Goal: Use online tool/utility: Utilize a website feature to perform a specific function

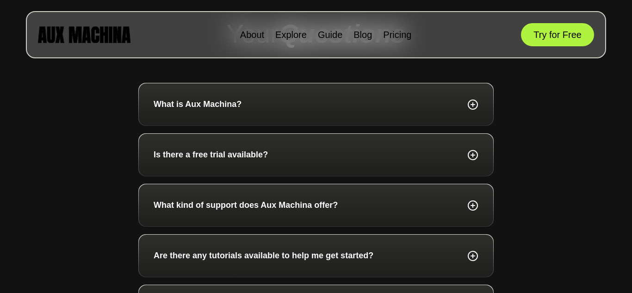
scroll to position [2955, 0]
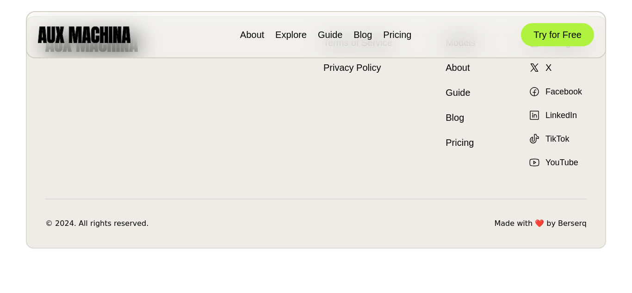
scroll to position [6452, 0]
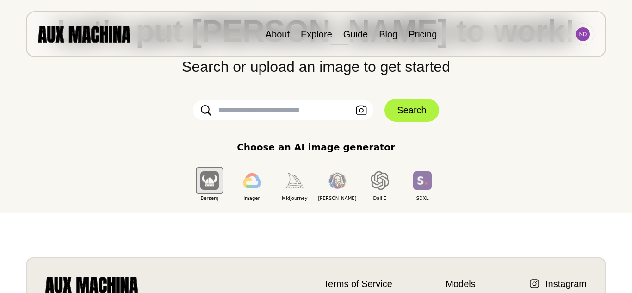
scroll to position [83, 0]
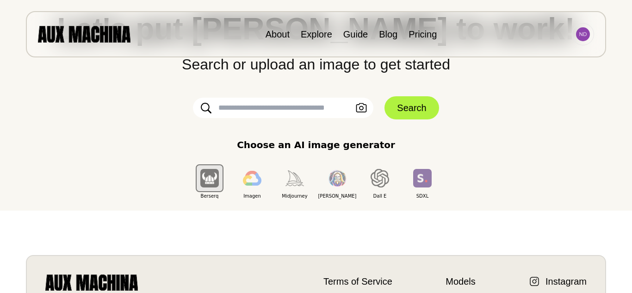
click at [275, 101] on input "text" at bounding box center [283, 108] width 181 height 20
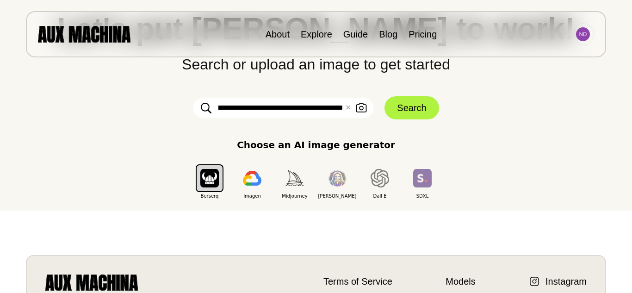
scroll to position [0, 137]
type input "**********"
click at [302, 110] on input "**********" at bounding box center [283, 108] width 181 height 20
click at [406, 110] on button "Search" at bounding box center [412, 107] width 54 height 23
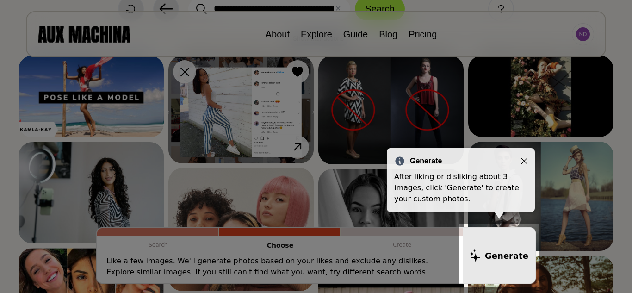
click at [526, 157] on div "Generate" at bounding box center [460, 161] width 133 height 11
click at [523, 160] on icon "Close" at bounding box center [524, 161] width 6 height 6
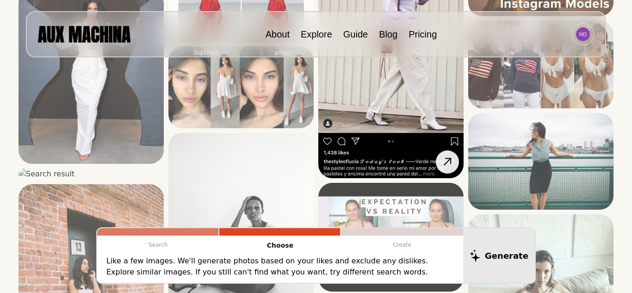
scroll to position [419, 0]
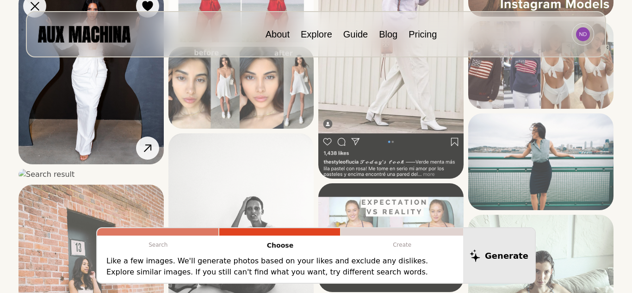
click at [141, 148] on img at bounding box center [91, 77] width 145 height 175
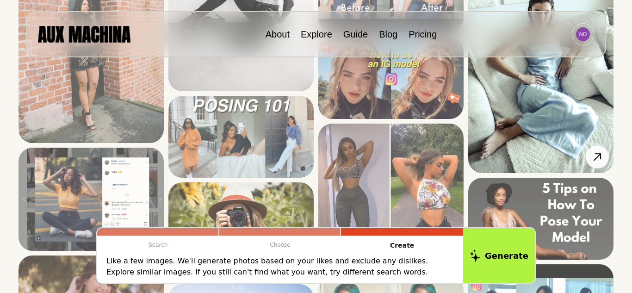
scroll to position [677, 0]
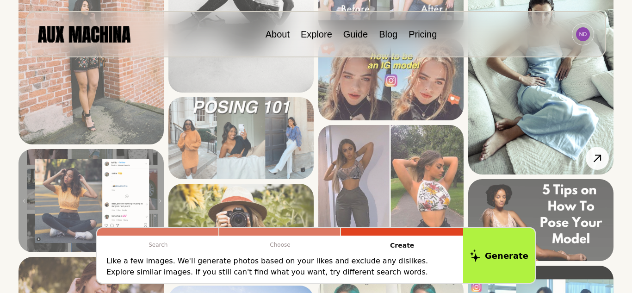
click at [547, 158] on img at bounding box center [541, 65] width 145 height 218
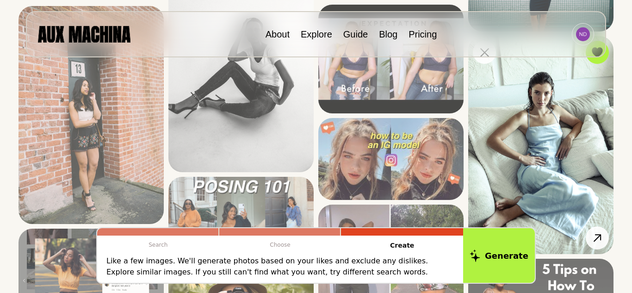
scroll to position [593, 0]
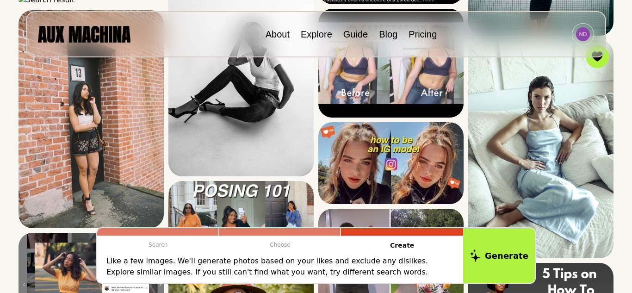
click at [81, 253] on div "Search Choose Create Like a few images. We'll generate photos based on your lik…" at bounding box center [316, 255] width 556 height 56
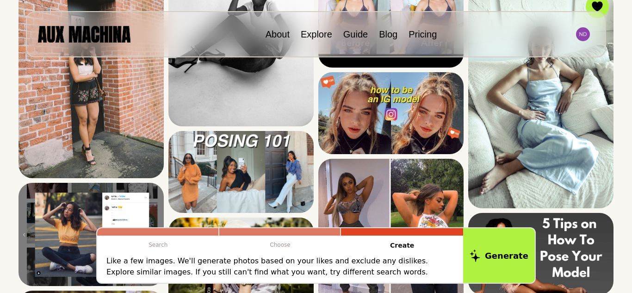
scroll to position [650, 0]
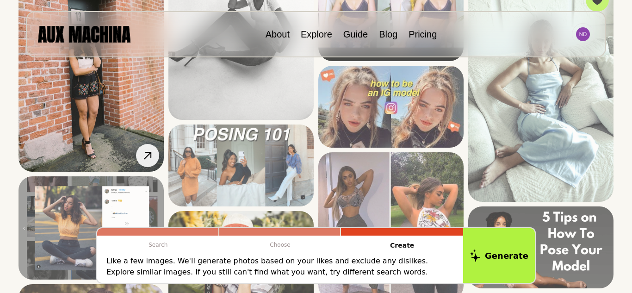
click at [144, 172] on img at bounding box center [91, 63] width 145 height 218
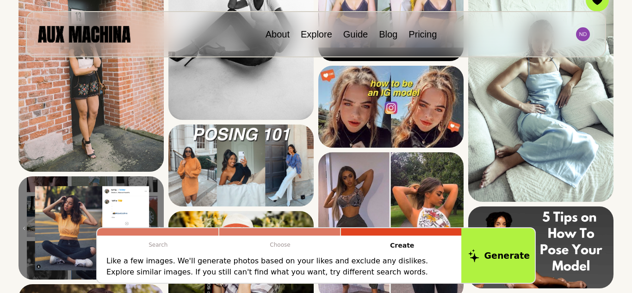
click at [507, 256] on button "Generate" at bounding box center [499, 255] width 75 height 57
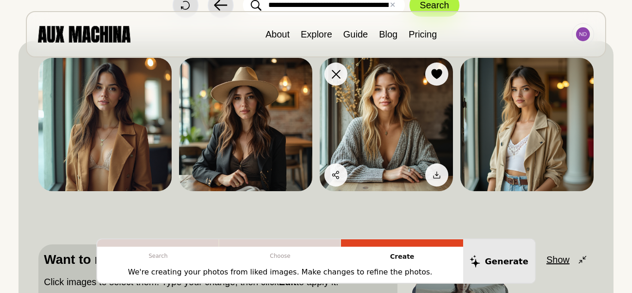
scroll to position [88, 0]
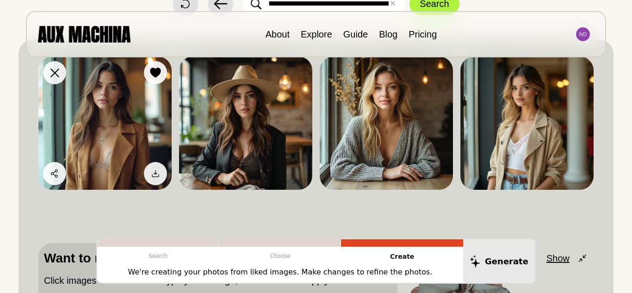
click at [80, 104] on img at bounding box center [104, 122] width 133 height 133
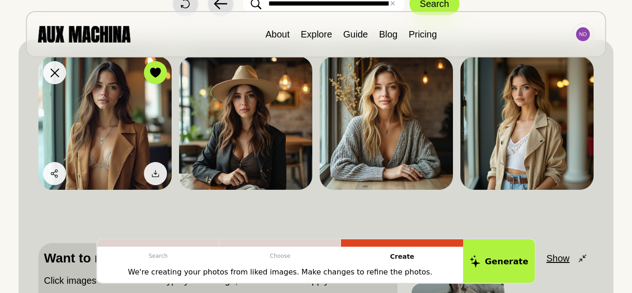
click at [97, 160] on img at bounding box center [104, 122] width 133 height 133
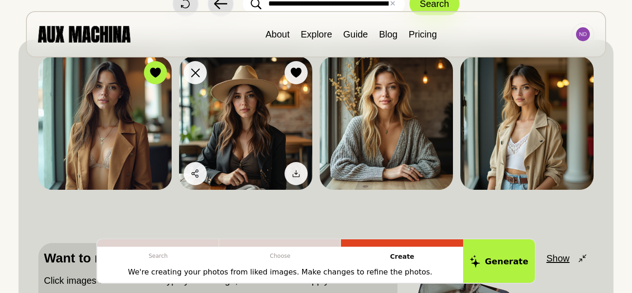
click at [271, 125] on img at bounding box center [245, 122] width 133 height 133
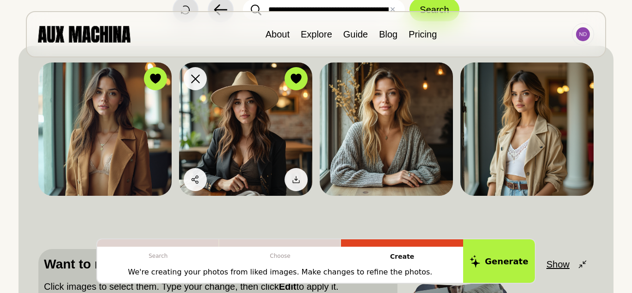
scroll to position [81, 0]
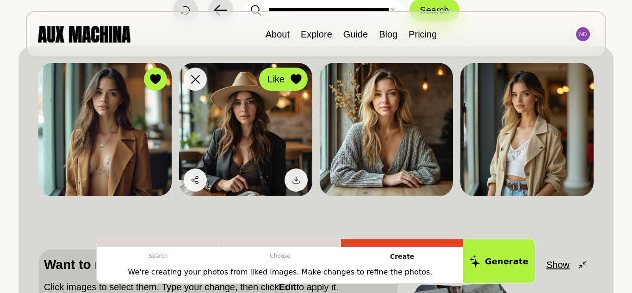
click at [299, 88] on button "Like" at bounding box center [283, 79] width 49 height 23
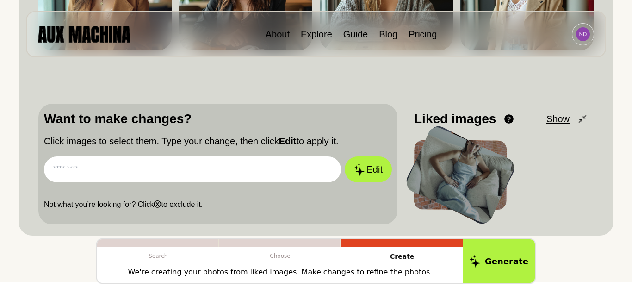
scroll to position [228, 0]
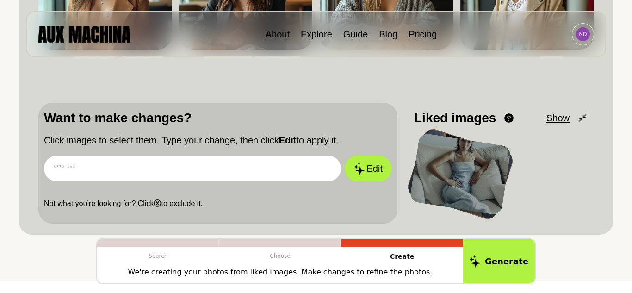
click at [196, 164] on input "text" at bounding box center [192, 169] width 297 height 26
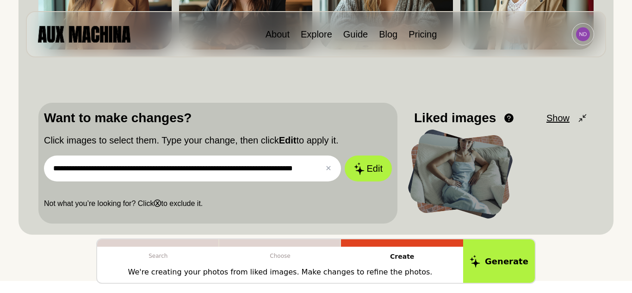
scroll to position [0, 8]
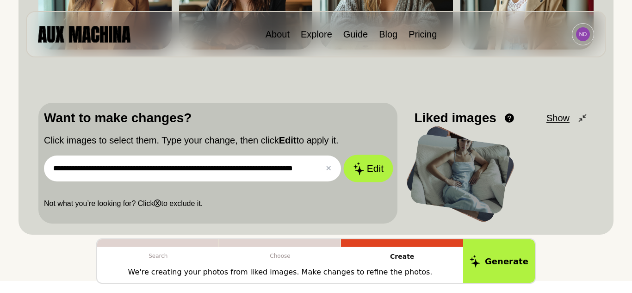
type input "**********"
click at [368, 181] on button "Edit" at bounding box center [369, 168] width 50 height 27
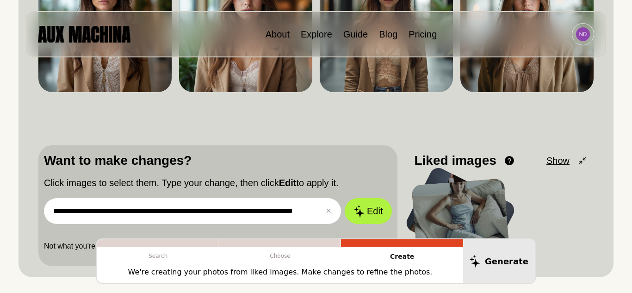
scroll to position [0, 0]
